Goal: Information Seeking & Learning: Understand process/instructions

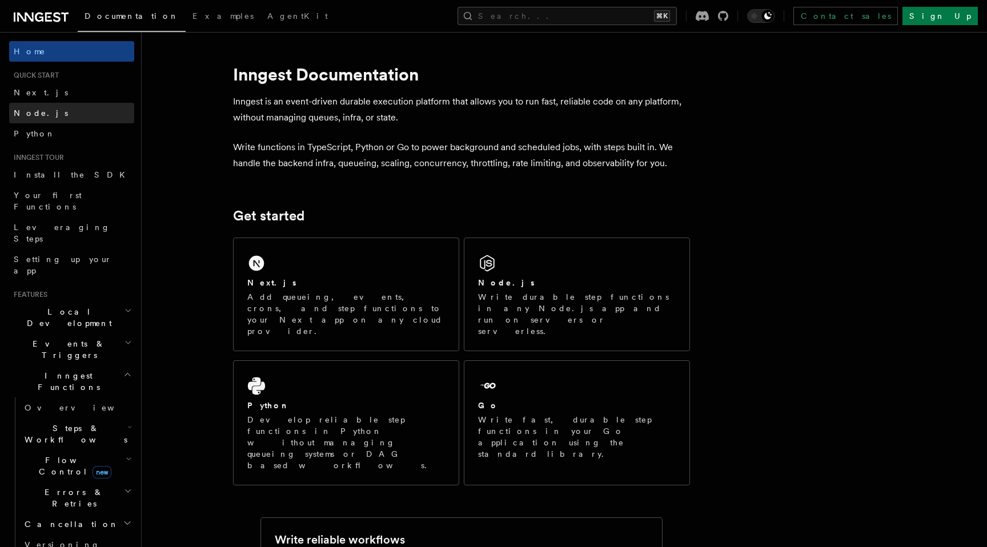
click at [50, 115] on link "Node.js" at bounding box center [71, 113] width 125 height 21
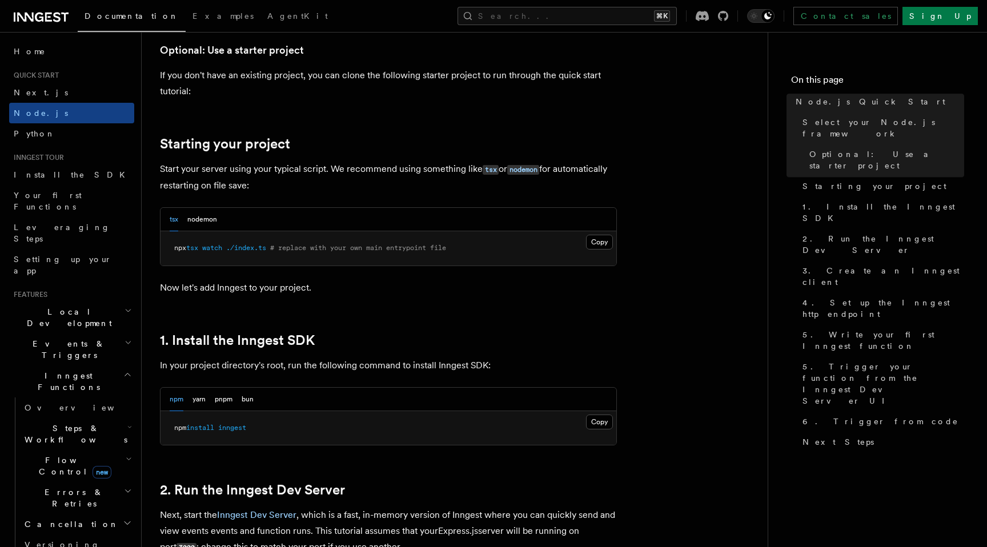
scroll to position [468, 0]
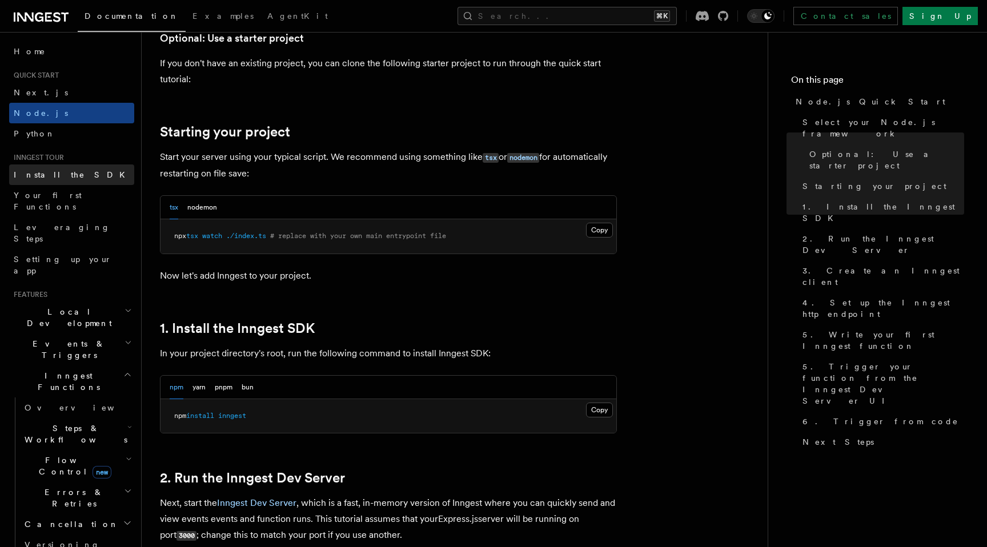
click at [77, 178] on link "Install the SDK" at bounding box center [71, 175] width 125 height 21
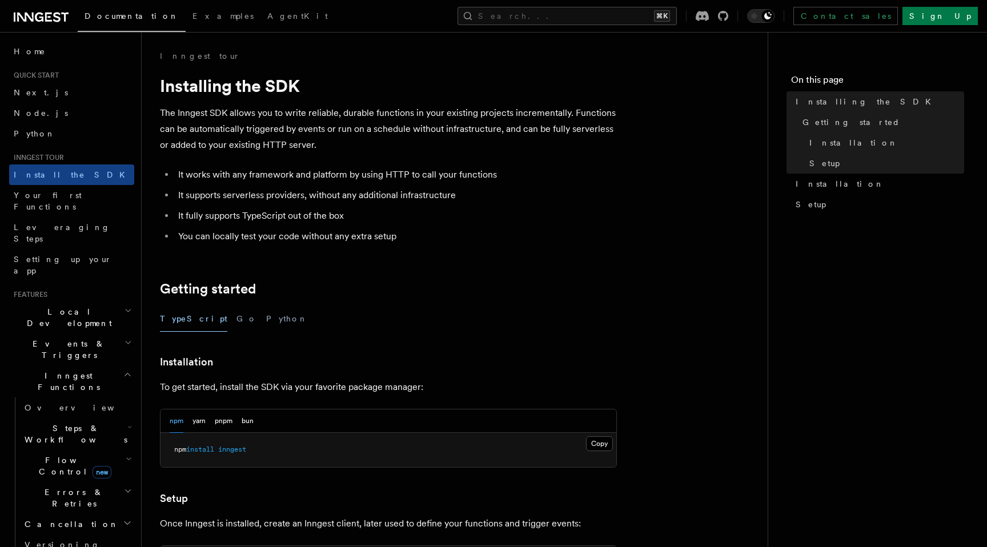
click at [65, 306] on span "Local Development" at bounding box center [66, 317] width 115 height 23
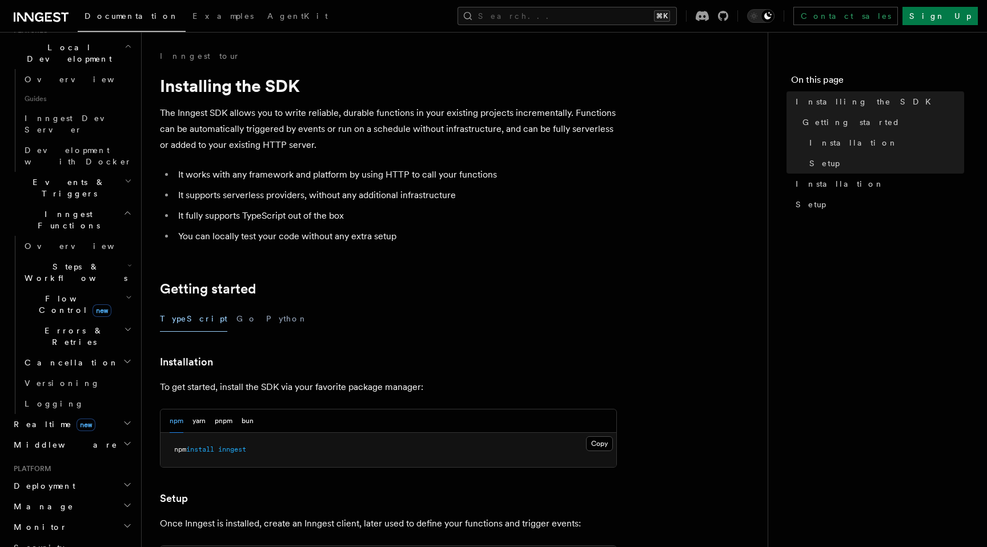
scroll to position [273, 0]
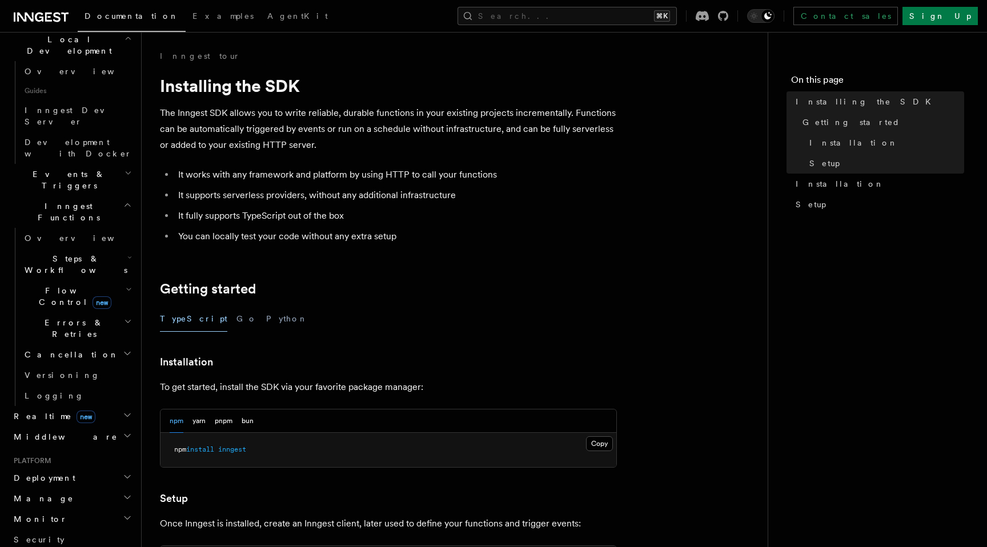
click at [57, 473] on span "Deployment" at bounding box center [42, 478] width 66 height 11
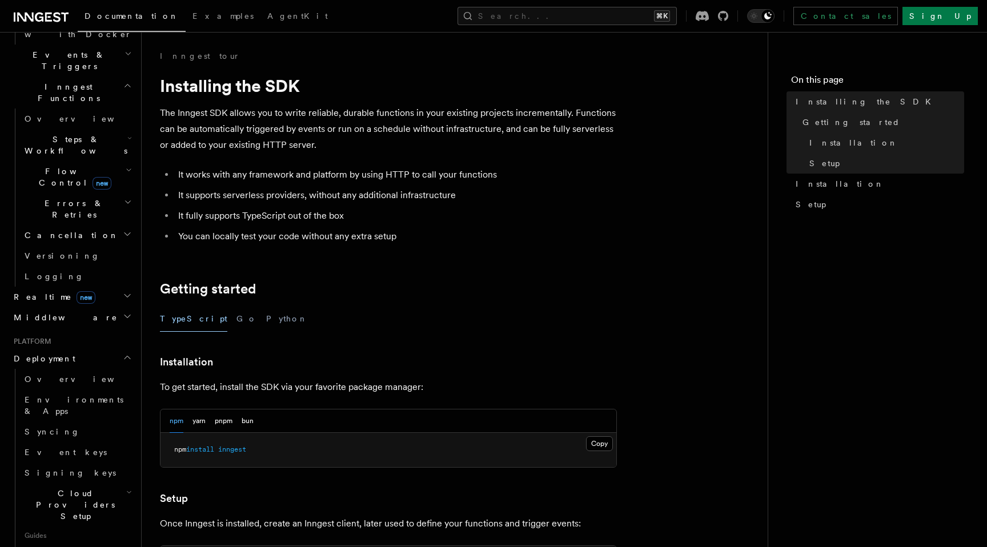
scroll to position [409, 0]
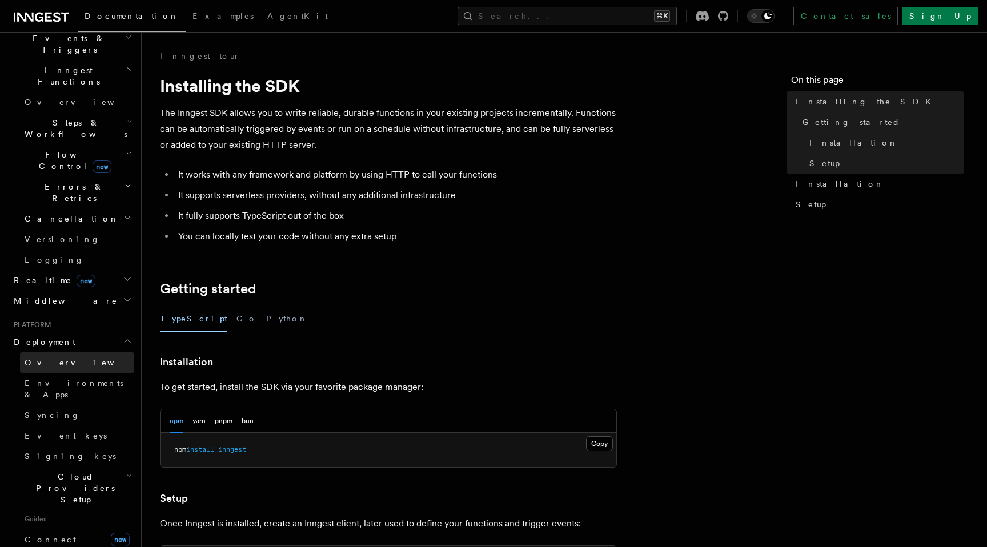
click at [49, 358] on span "Overview" at bounding box center [84, 362] width 118 height 9
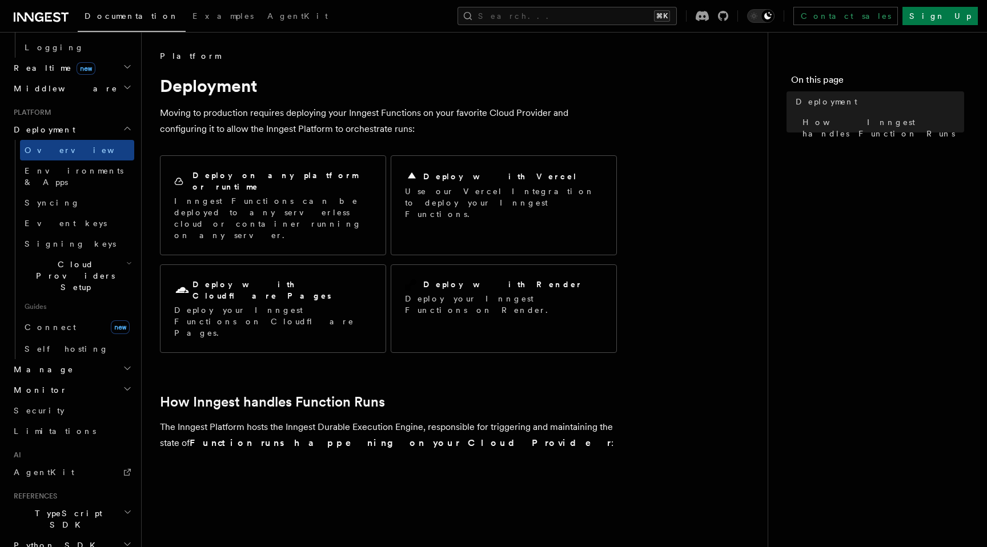
scroll to position [524, 0]
